Goal: Information Seeking & Learning: Find specific fact

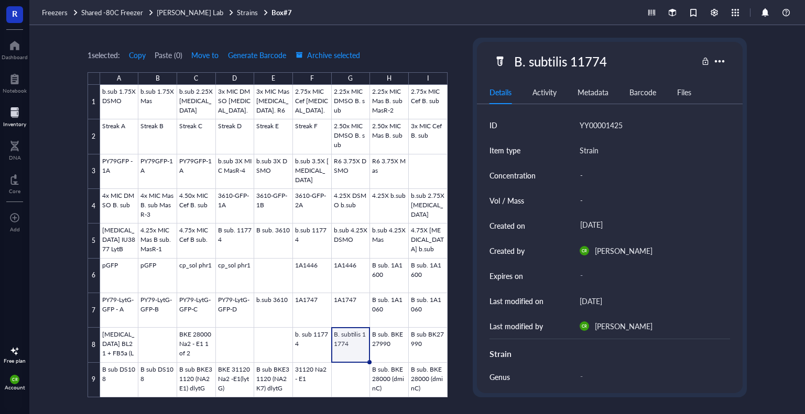
click at [14, 387] on div "Account" at bounding box center [15, 388] width 20 height 6
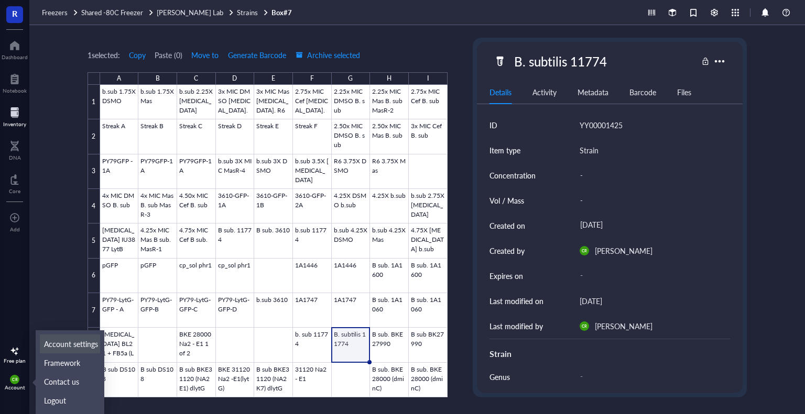
click at [54, 347] on link "Account settings" at bounding box center [70, 344] width 60 height 19
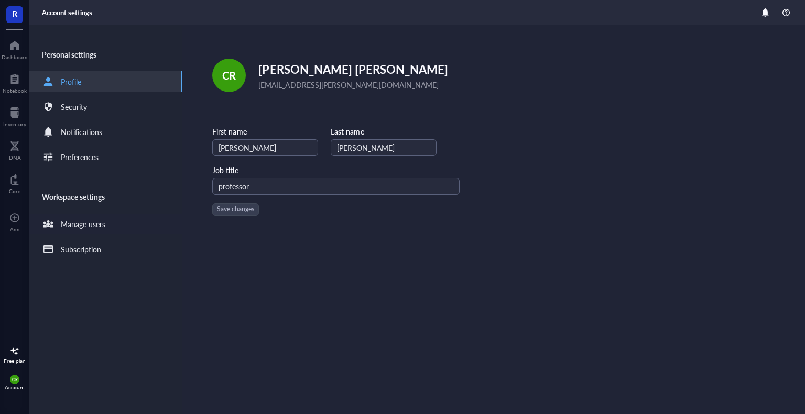
click at [96, 223] on div "Manage users" at bounding box center [83, 224] width 45 height 12
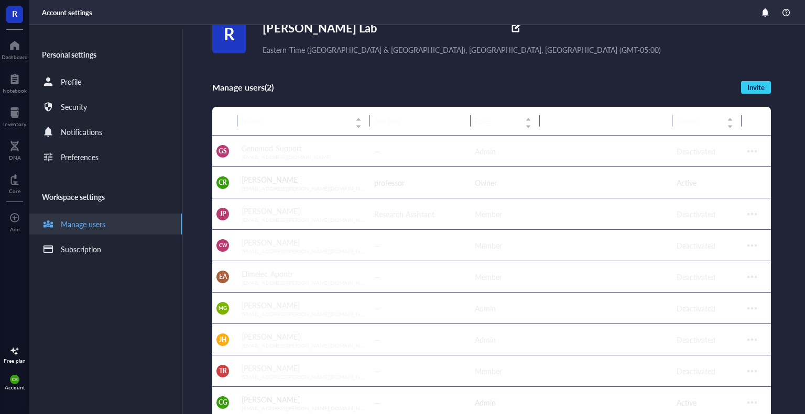
scroll to position [61, 0]
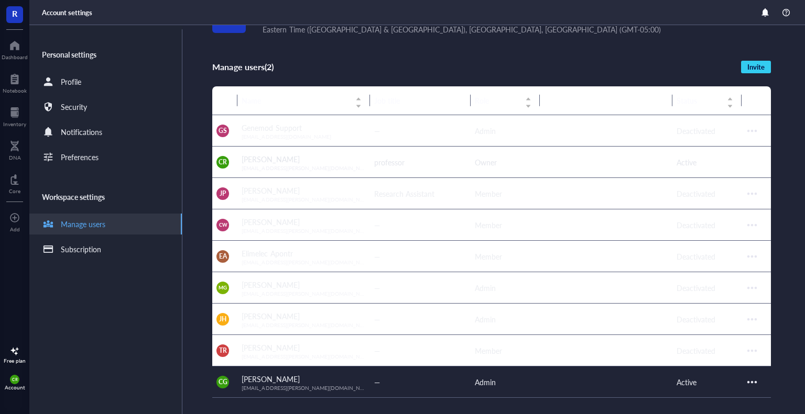
click at [752, 381] on div at bounding box center [751, 382] width 17 height 17
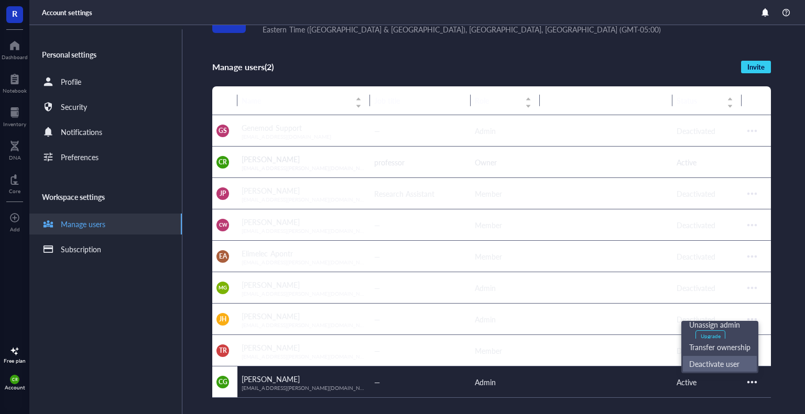
click at [738, 367] on span "Deactivate user" at bounding box center [719, 364] width 61 height 12
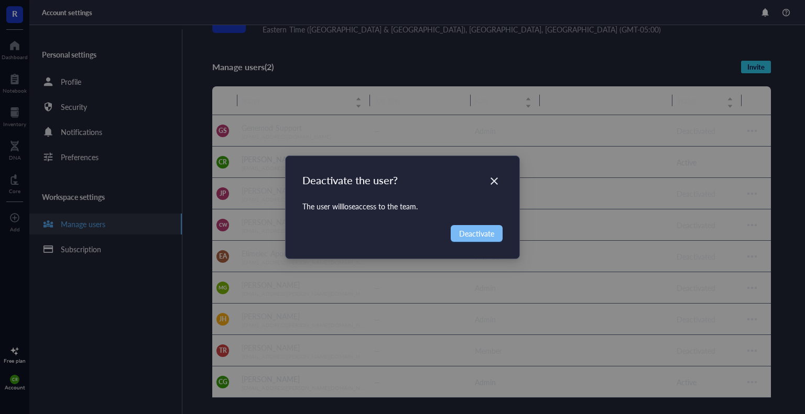
click at [476, 236] on span "Deactivate" at bounding box center [476, 234] width 35 height 12
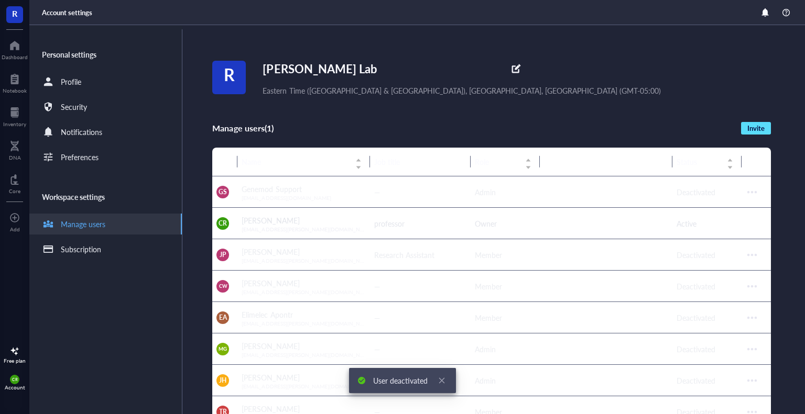
click at [765, 130] on button "Invite" at bounding box center [756, 128] width 30 height 13
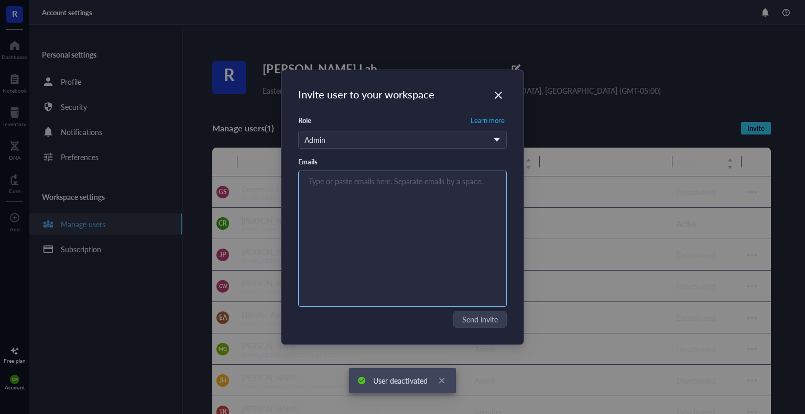
click at [346, 185] on input "search" at bounding box center [400, 181] width 183 height 13
paste input "[EMAIL_ADDRESS][DOMAIN_NAME]"
type input "[EMAIL_ADDRESS][DOMAIN_NAME]"
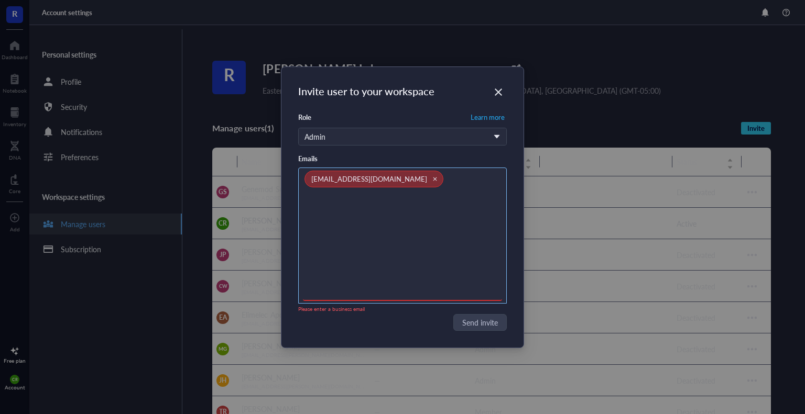
click at [433, 181] on icon "Close" at bounding box center [435, 179] width 5 height 5
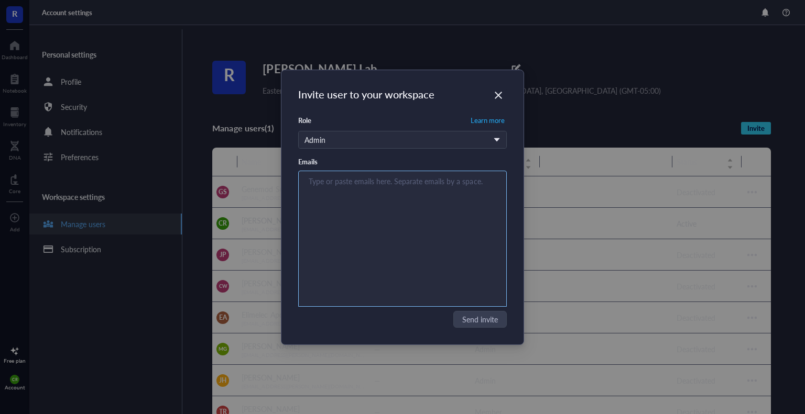
paste input "[EMAIL_ADDRESS][PERSON_NAME][DOMAIN_NAME]"
type input "[EMAIL_ADDRESS][PERSON_NAME][DOMAIN_NAME]"
click at [400, 294] on div "[EMAIL_ADDRESS][PERSON_NAME][DOMAIN_NAME]" at bounding box center [402, 238] width 199 height 131
click at [330, 184] on input "search" at bounding box center [400, 181] width 183 height 13
paste input "[EMAIL_ADDRESS][PERSON_NAME][DOMAIN_NAME]"
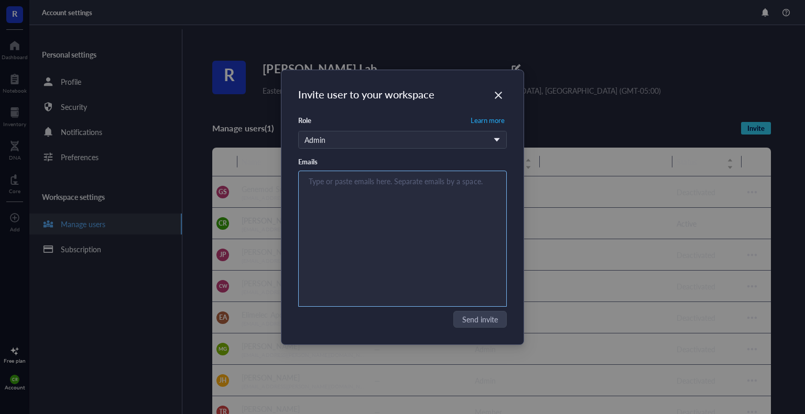
type input "[EMAIL_ADDRESS][PERSON_NAME][DOMAIN_NAME]"
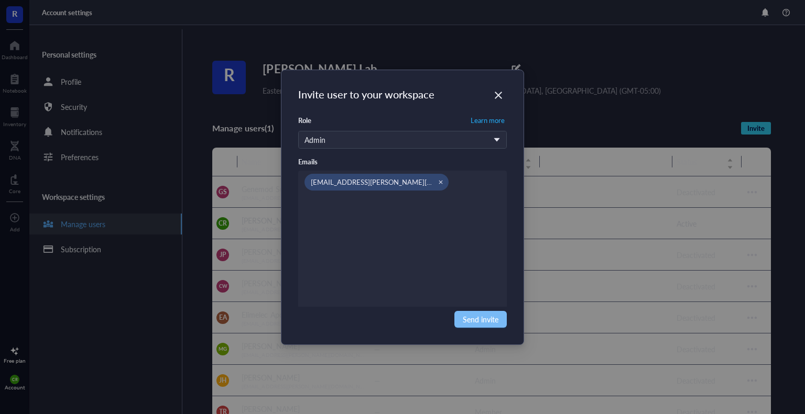
click at [477, 316] on span "Send invite" at bounding box center [481, 320] width 36 height 12
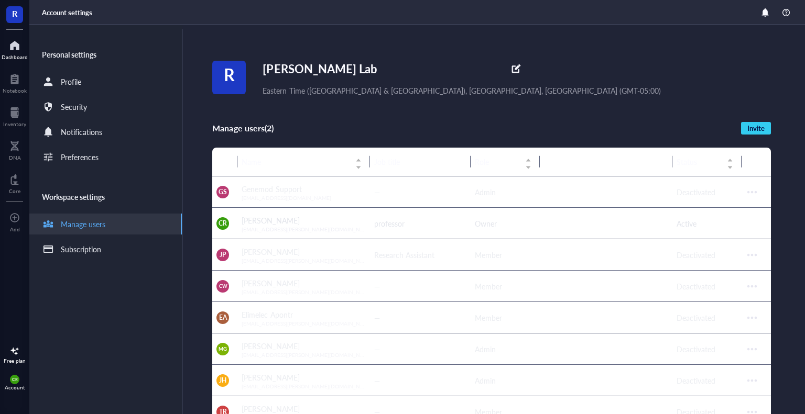
click at [4, 54] on div "Dashboard" at bounding box center [15, 57] width 26 height 6
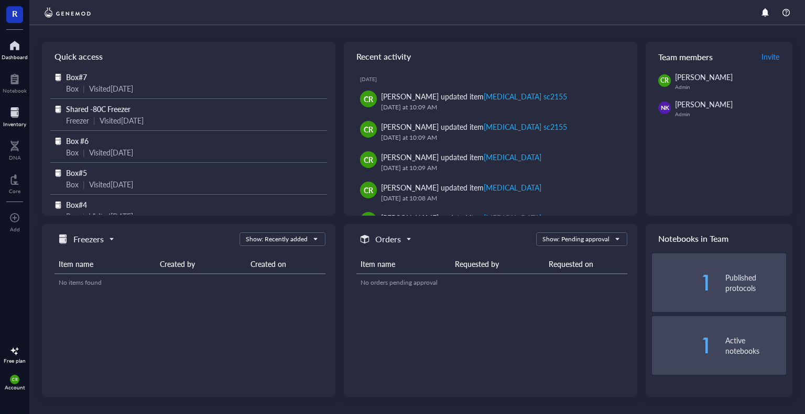
click at [13, 122] on div "Inventory" at bounding box center [14, 124] width 23 height 6
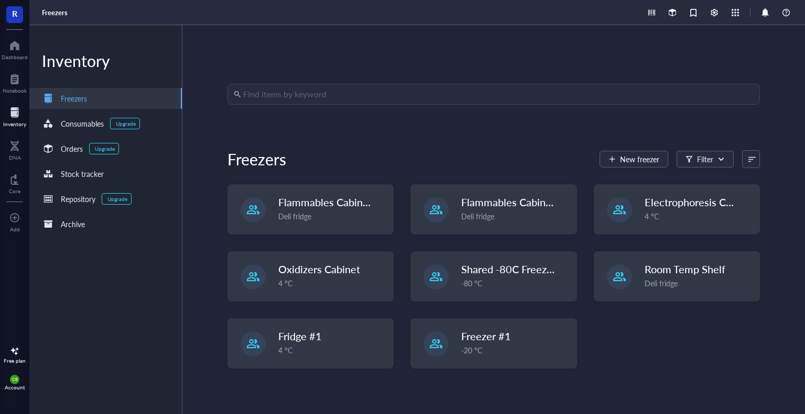
click at [254, 93] on input "search" at bounding box center [498, 94] width 510 height 20
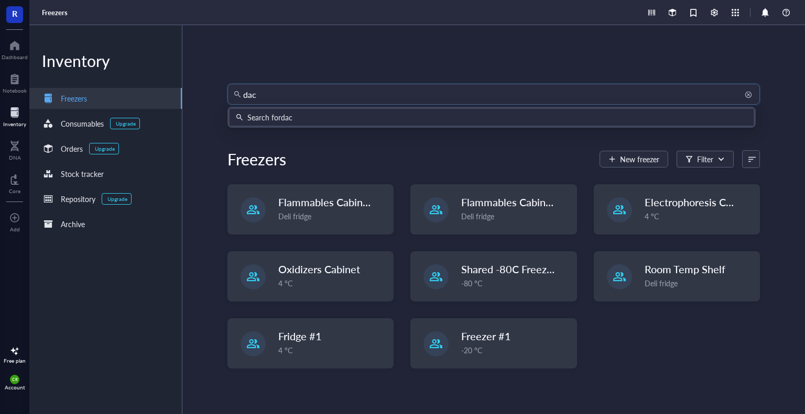
type input "dacA"
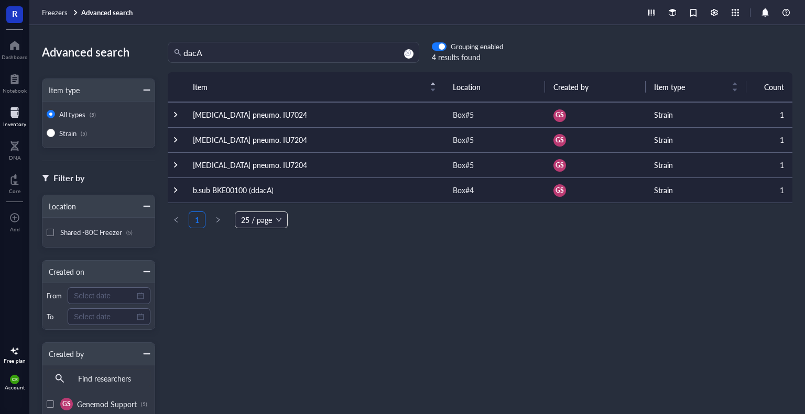
click at [258, 186] on td "b.sub BKE00100 (ddacA)" at bounding box center [314, 190] width 260 height 25
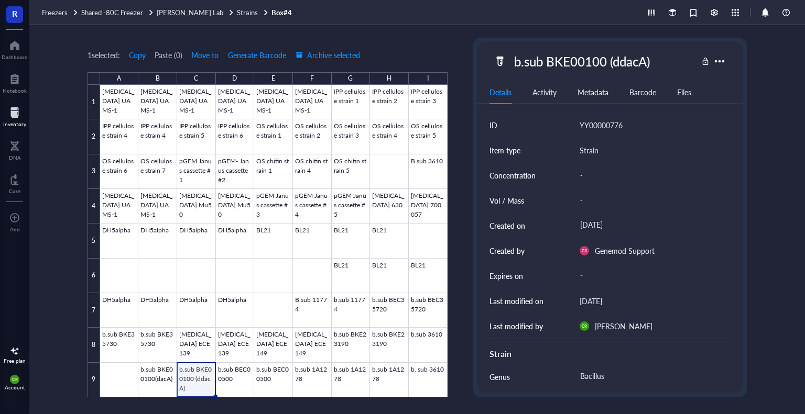
drag, startPoint x: 408, startPoint y: 65, endPoint x: 394, endPoint y: 50, distance: 20.5
click at [394, 50] on div "1 selected: Copy Paste ( 0 ) Move to Generate Barcode Archive selected A B C D …" at bounding box center [267, 218] width 360 height 360
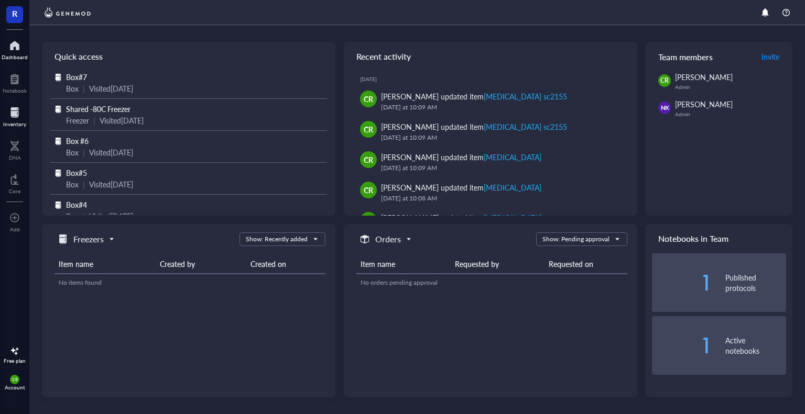
click at [26, 124] on div "Inventory" at bounding box center [14, 115] width 29 height 29
click at [13, 115] on div at bounding box center [14, 112] width 23 height 17
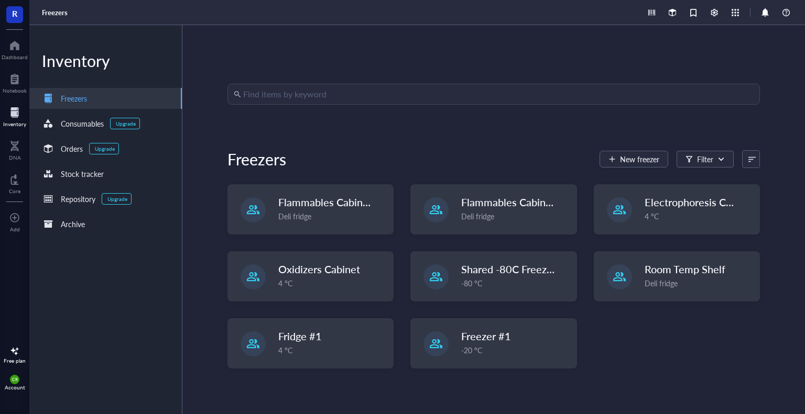
click at [281, 97] on input "search" at bounding box center [498, 94] width 510 height 20
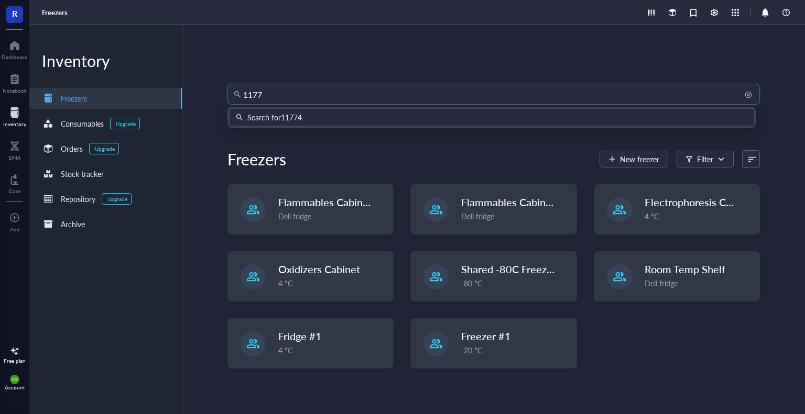
type input "11774"
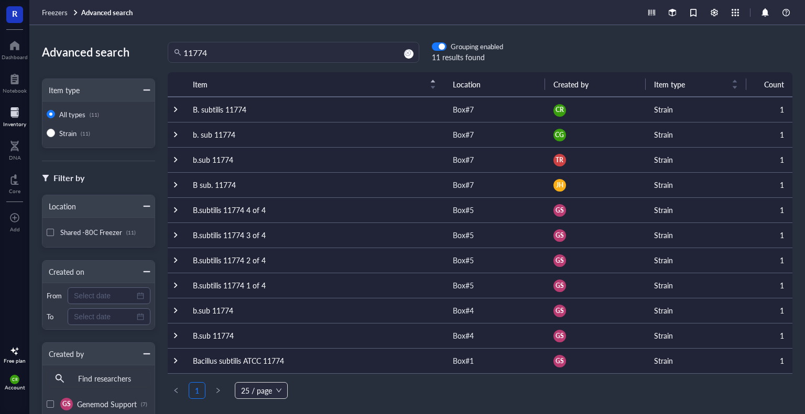
click at [272, 104] on td "B. subtilis 11774" at bounding box center [314, 109] width 260 height 25
drag, startPoint x: 213, startPoint y: 56, endPoint x: 156, endPoint y: 48, distance: 57.7
click at [156, 48] on div "11774 11774 Grouping enabled 11 results found" at bounding box center [329, 52] width 348 height 21
type input "MasR"
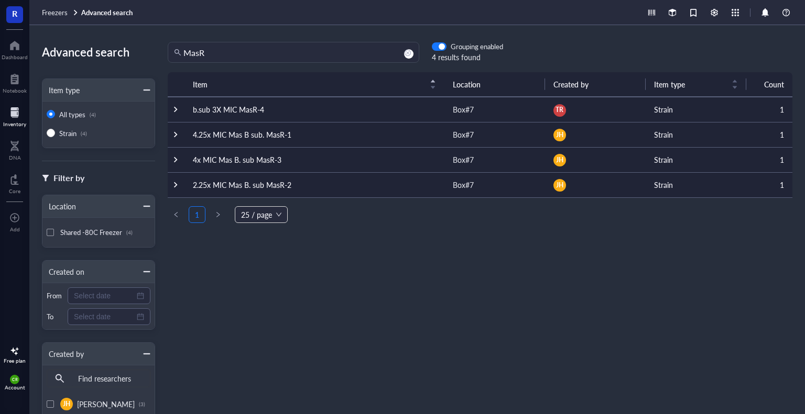
click at [226, 163] on td "4x MIC Mas B. sub MasR-3" at bounding box center [314, 159] width 260 height 25
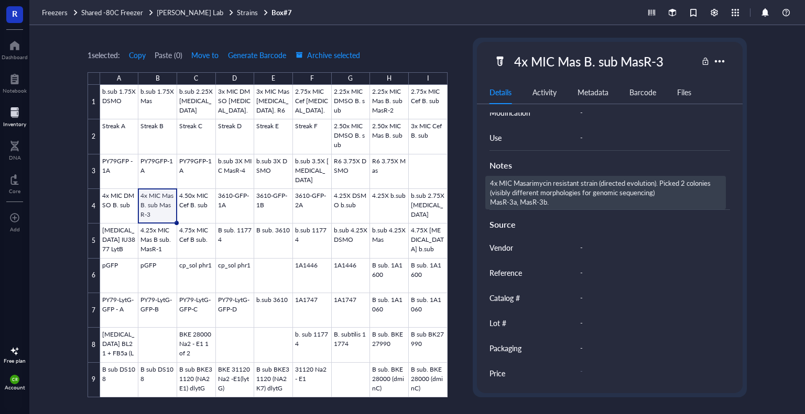
scroll to position [390, 0]
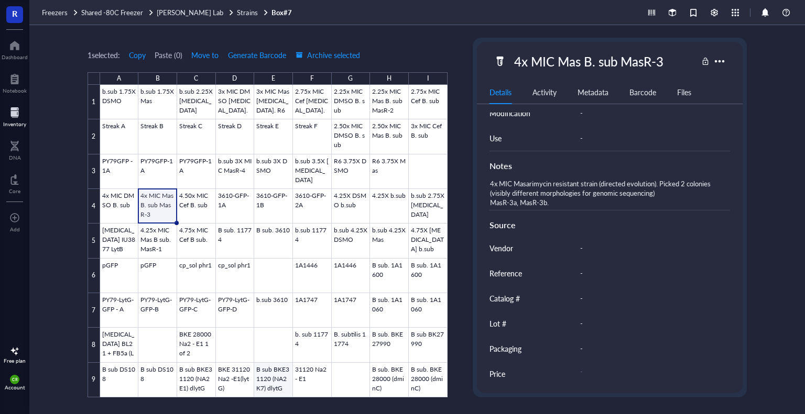
click at [273, 372] on div at bounding box center [273, 241] width 347 height 313
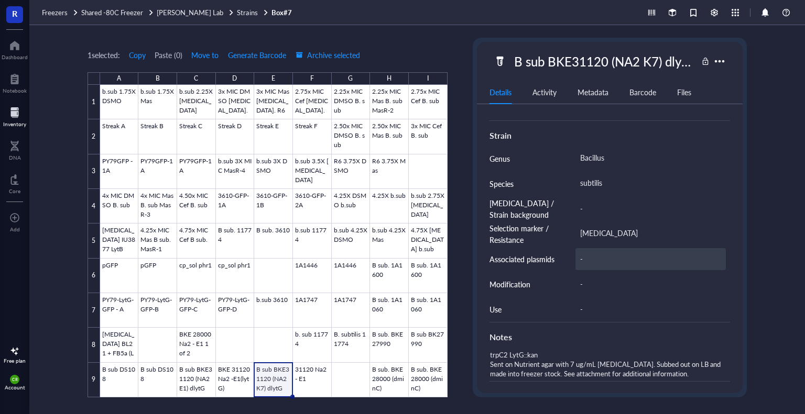
scroll to position [390, 0]
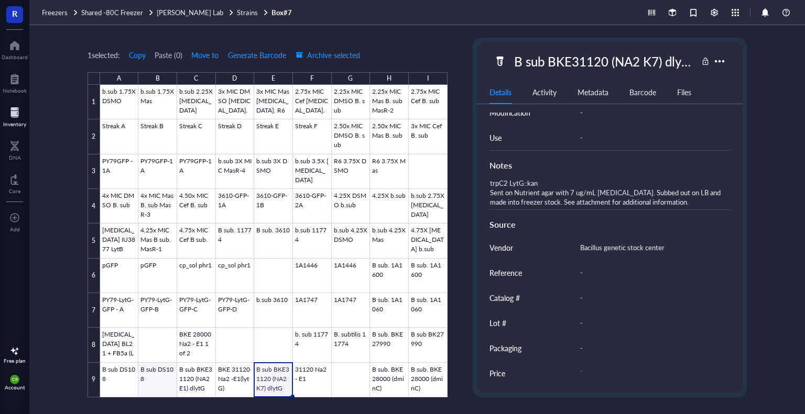
click at [157, 369] on div at bounding box center [273, 241] width 347 height 313
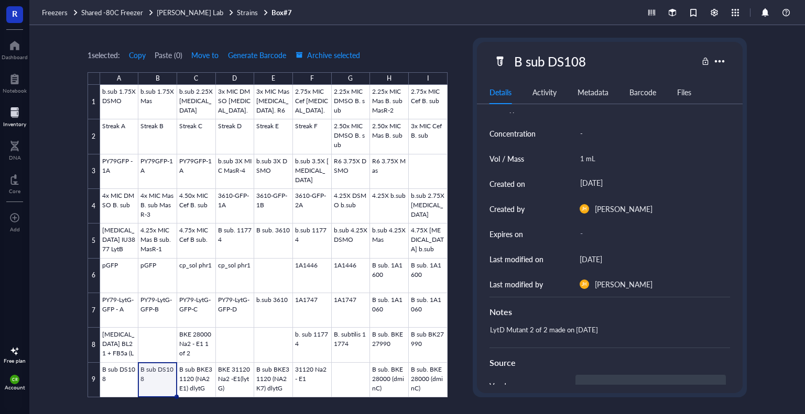
scroll to position [42, 0]
click at [128, 380] on div at bounding box center [273, 241] width 347 height 313
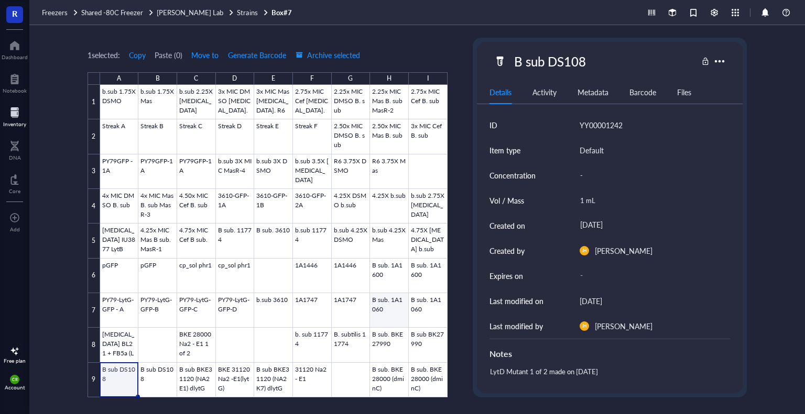
click at [383, 309] on div at bounding box center [273, 241] width 347 height 313
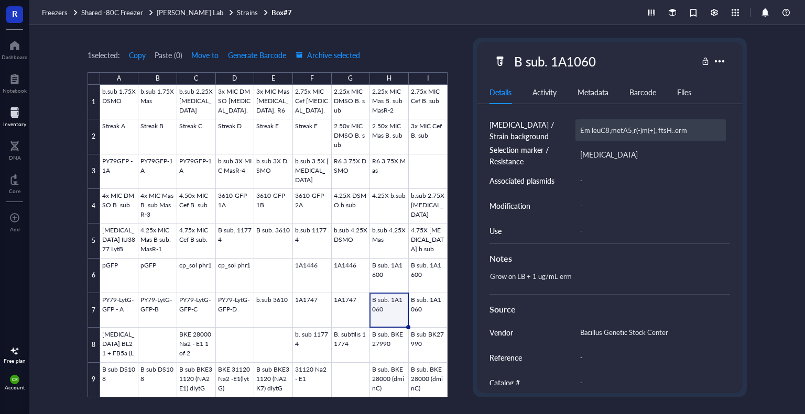
scroll to position [298, 0]
click at [711, 258] on div "Notes" at bounding box center [609, 258] width 241 height 13
